Goal: Check status

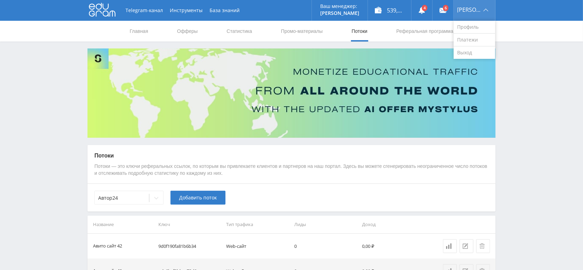
click at [482, 10] on div "[PERSON_NAME]" at bounding box center [475, 10] width 42 height 21
click at [482, 49] on link "Выход" at bounding box center [475, 52] width 42 height 12
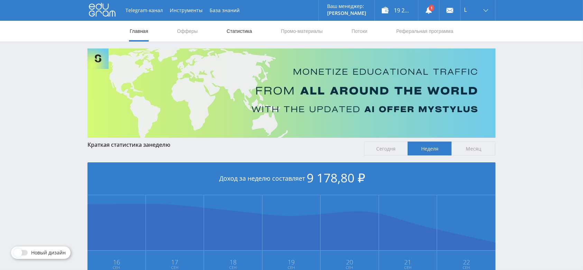
click at [235, 32] on link "Статистика" at bounding box center [239, 31] width 27 height 21
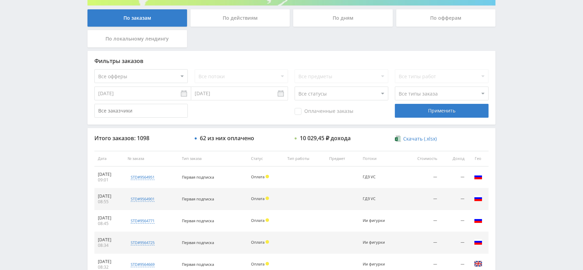
scroll to position [141, 0]
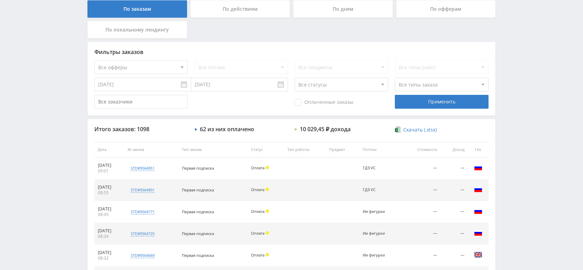
click at [175, 70] on select "Все офферы MyStylus MyStylus - Revshare Кампус AI Studybay Автор24 Studybay Bra…" at bounding box center [140, 67] width 93 height 14
select select "340"
click at [421, 99] on div "Применить" at bounding box center [441, 102] width 93 height 14
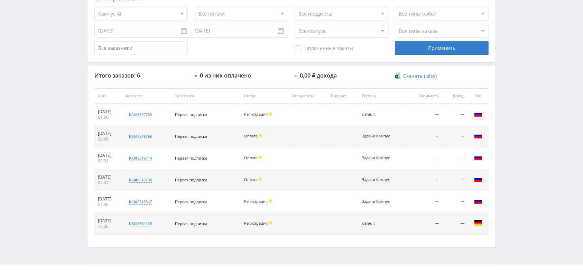
scroll to position [209, 0]
